Goal: Task Accomplishment & Management: Use online tool/utility

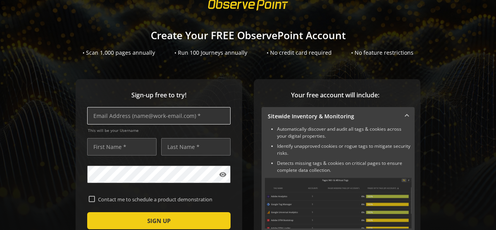
scroll to position [28, 0]
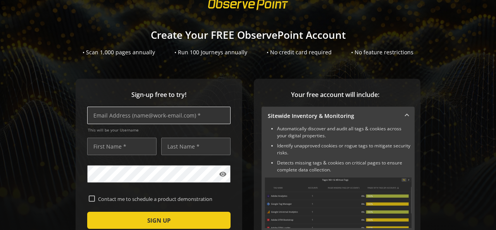
click at [193, 112] on input "text" at bounding box center [158, 115] width 143 height 17
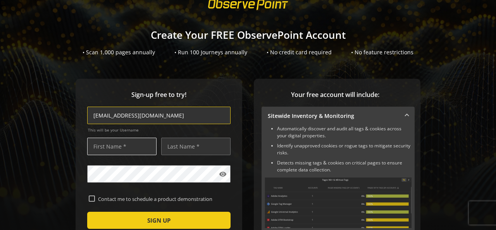
type input "[EMAIL_ADDRESS][DOMAIN_NAME]"
click at [119, 144] on input "text" at bounding box center [121, 146] width 69 height 17
type input "Sammar"
type input "Fazil"
click at [90, 200] on input "Contact me to schedule a product demonstration" at bounding box center [92, 198] width 6 height 6
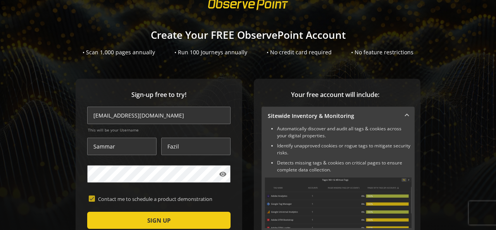
checkbox input "true"
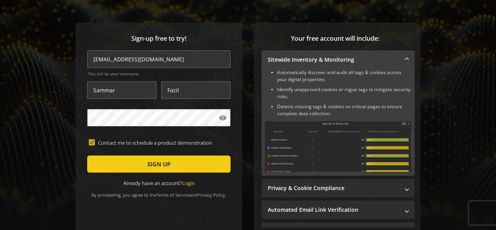
scroll to position [85, 0]
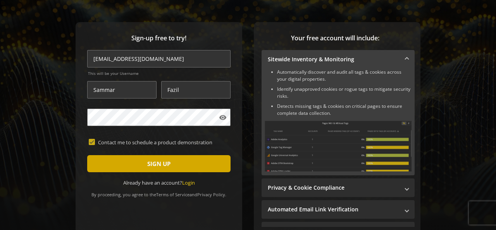
click at [161, 169] on span "SIGN UP" at bounding box center [158, 164] width 23 height 14
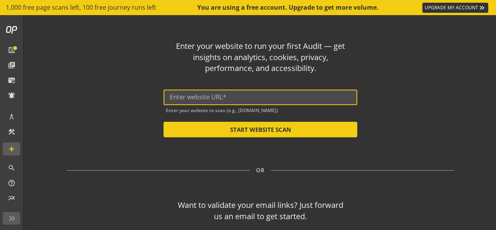
click at [212, 95] on input "text" at bounding box center [260, 96] width 181 height 7
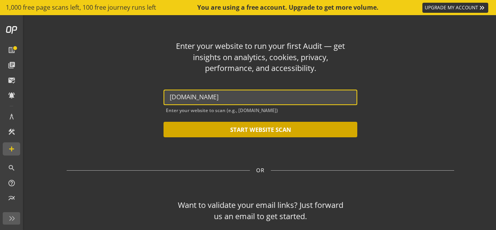
click at [253, 123] on button "START WEBSITE SCAN" at bounding box center [261, 130] width 194 height 16
type input "[URL][DOMAIN_NAME]"
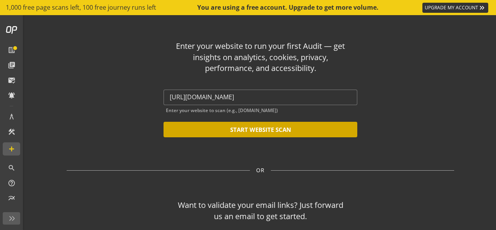
click at [261, 129] on button "START WEBSITE SCAN" at bounding box center [261, 130] width 194 height 16
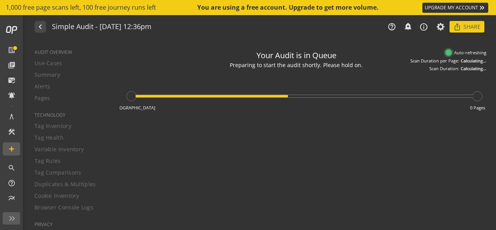
type textarea "Notes can include: -a description of what this audit is validating -changes in …"
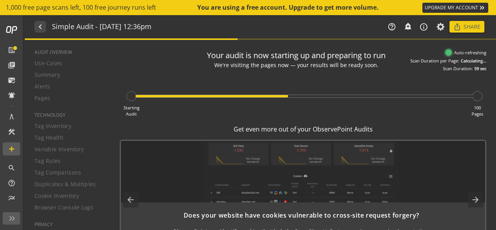
scroll to position [24, 0]
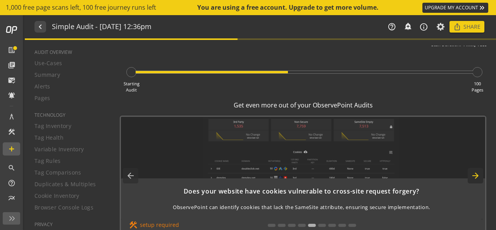
click at [470, 178] on mat-icon "arrow_forward" at bounding box center [476, 176] width 16 height 16
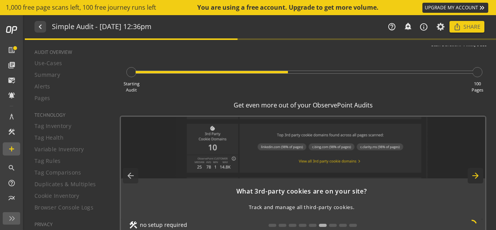
click at [470, 178] on mat-icon "arrow_forward" at bounding box center [476, 176] width 16 height 16
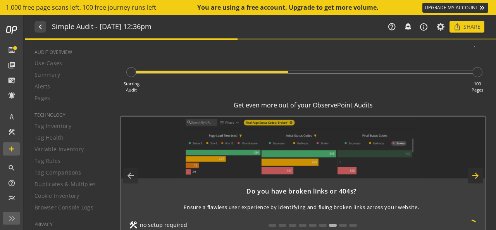
click at [470, 178] on mat-icon "arrow_forward" at bounding box center [476, 176] width 16 height 16
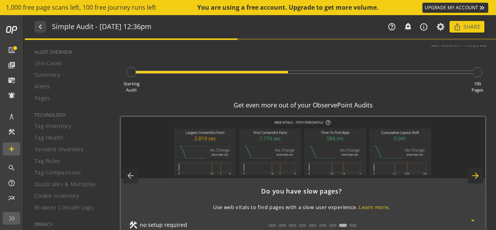
click at [470, 178] on mat-icon "arrow_forward" at bounding box center [476, 176] width 16 height 16
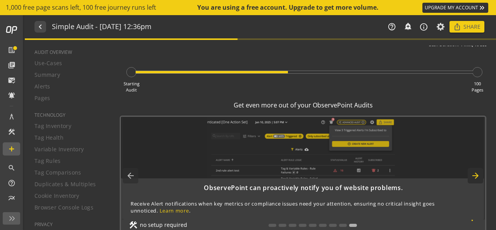
click at [470, 178] on mat-icon "arrow_forward" at bounding box center [476, 176] width 16 height 16
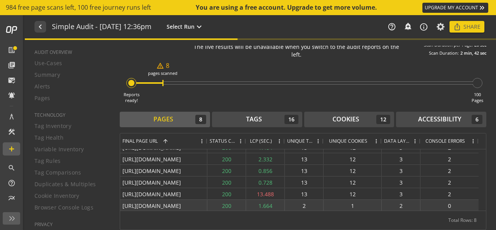
scroll to position [8, 0]
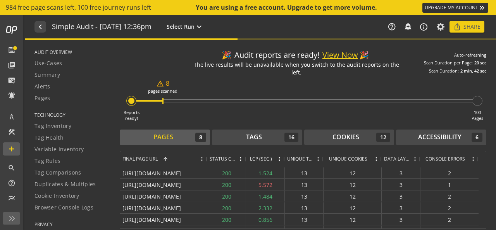
click at [326, 55] on button "View Now" at bounding box center [340, 55] width 36 height 11
